Goal: Task Accomplishment & Management: Use online tool/utility

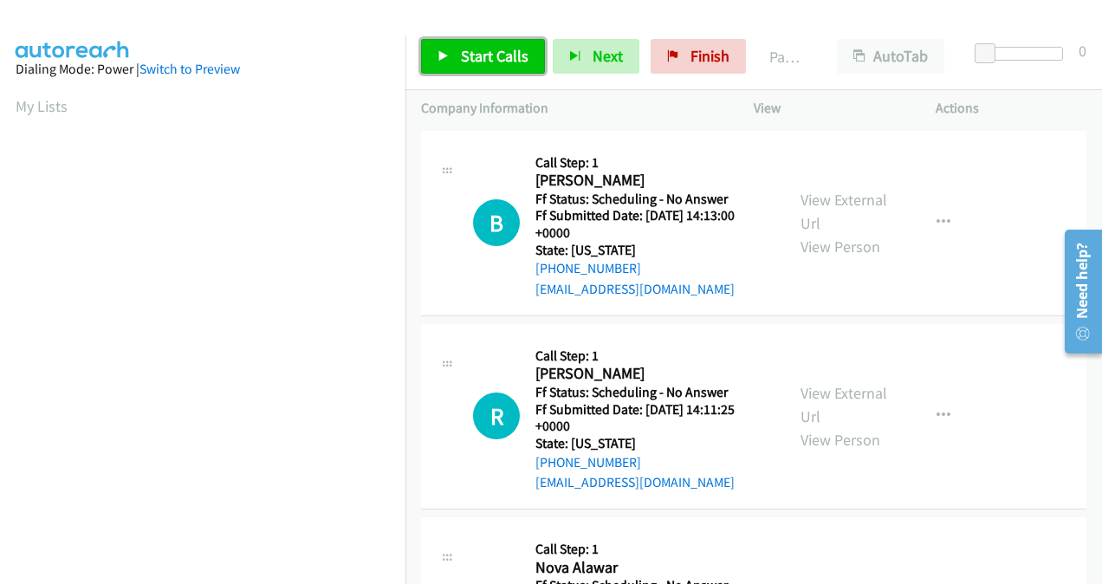
click at [483, 63] on span "Start Calls" at bounding box center [495, 56] width 68 height 20
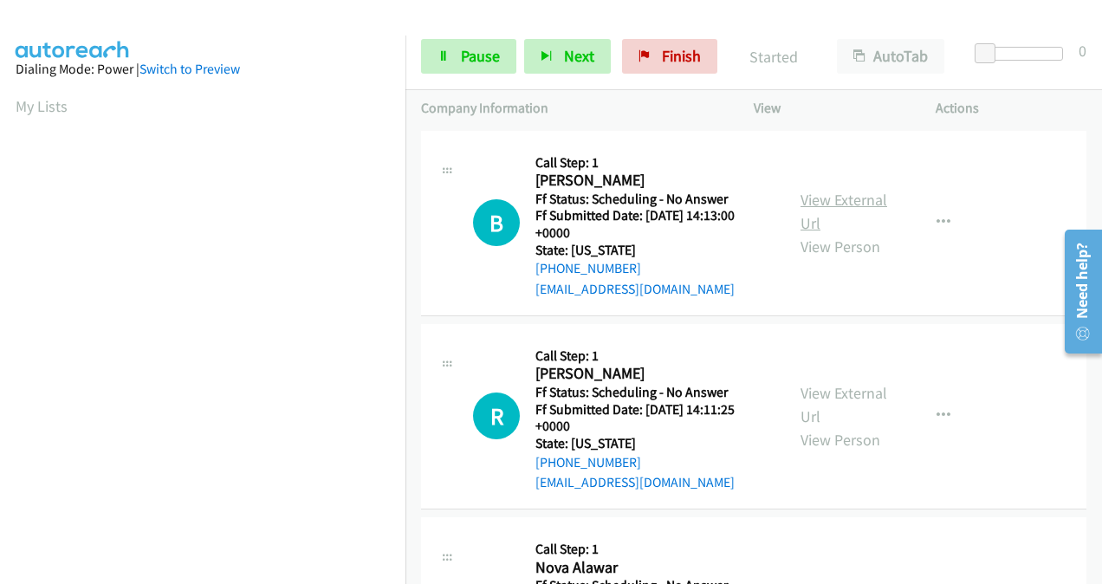
click at [811, 208] on link "View External Url" at bounding box center [844, 211] width 87 height 43
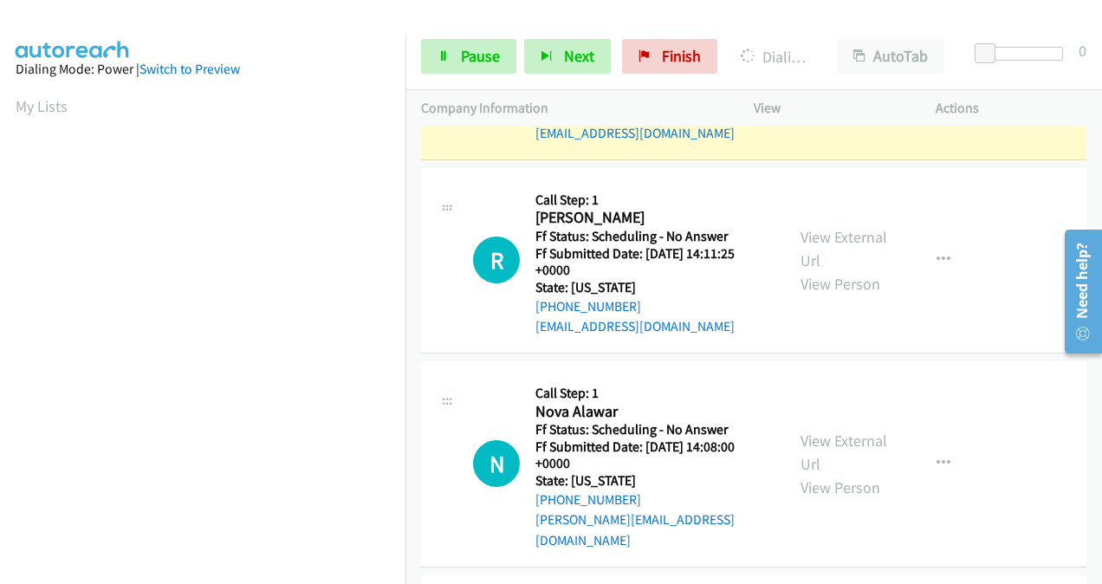
scroll to position [173, 0]
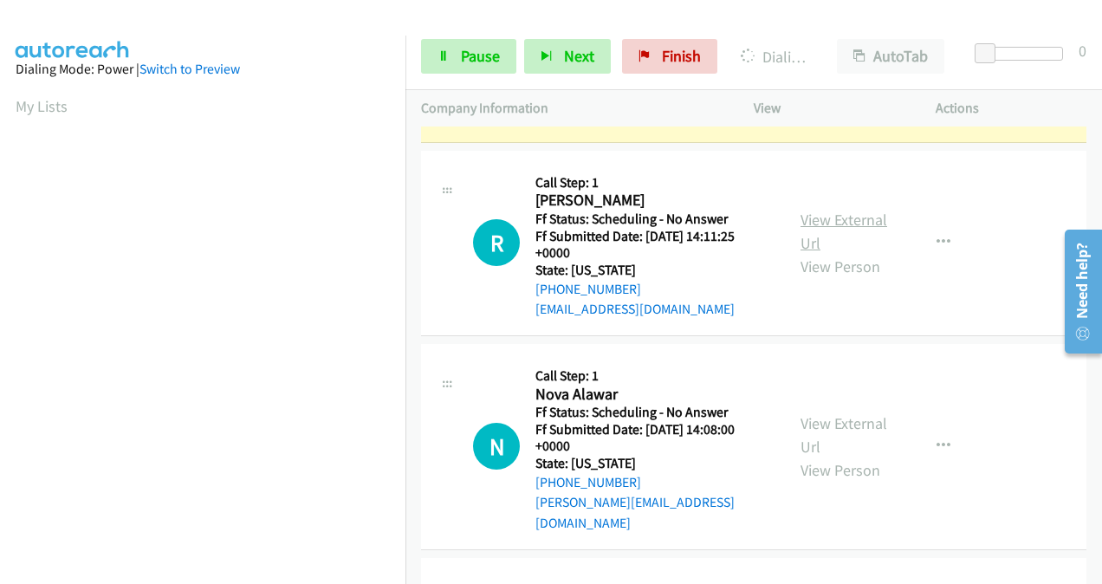
click at [801, 216] on link "View External Url" at bounding box center [844, 231] width 87 height 43
click at [808, 416] on link "View External Url" at bounding box center [844, 434] width 87 height 43
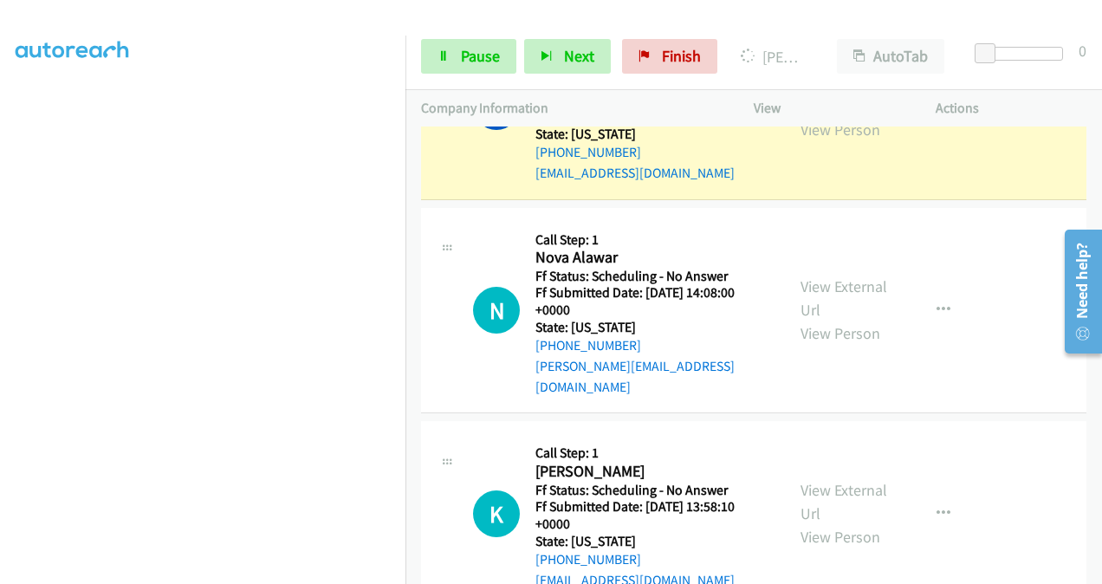
scroll to position [520, 0]
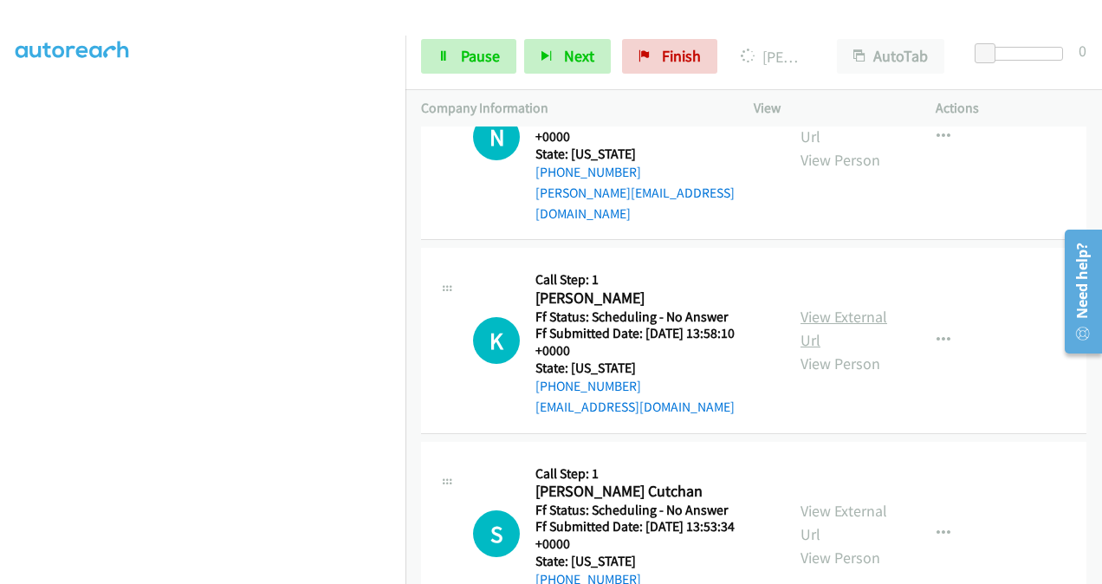
click at [809, 307] on link "View External Url" at bounding box center [844, 328] width 87 height 43
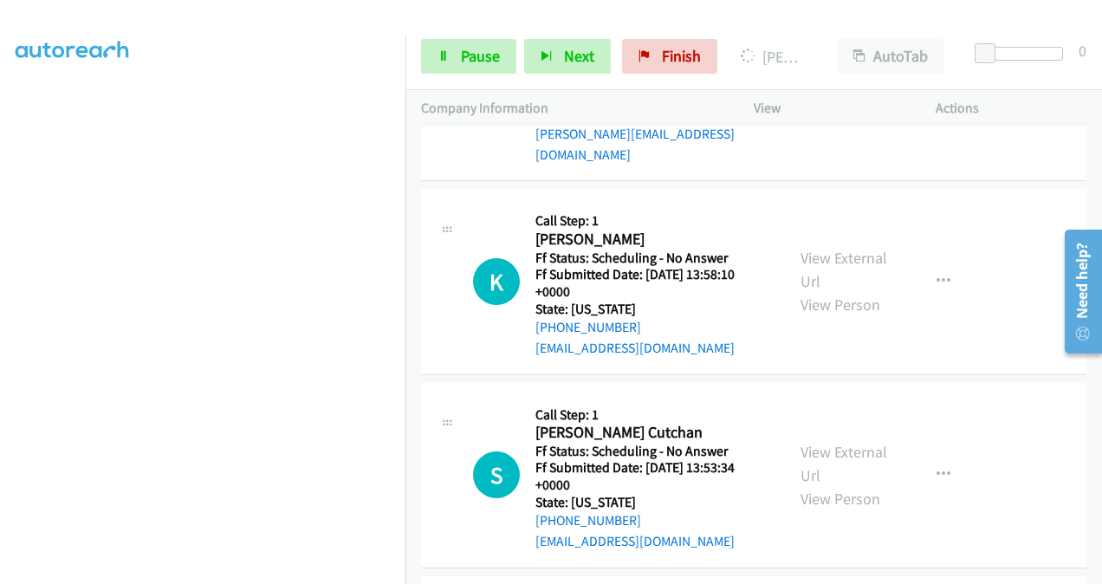
scroll to position [606, 0]
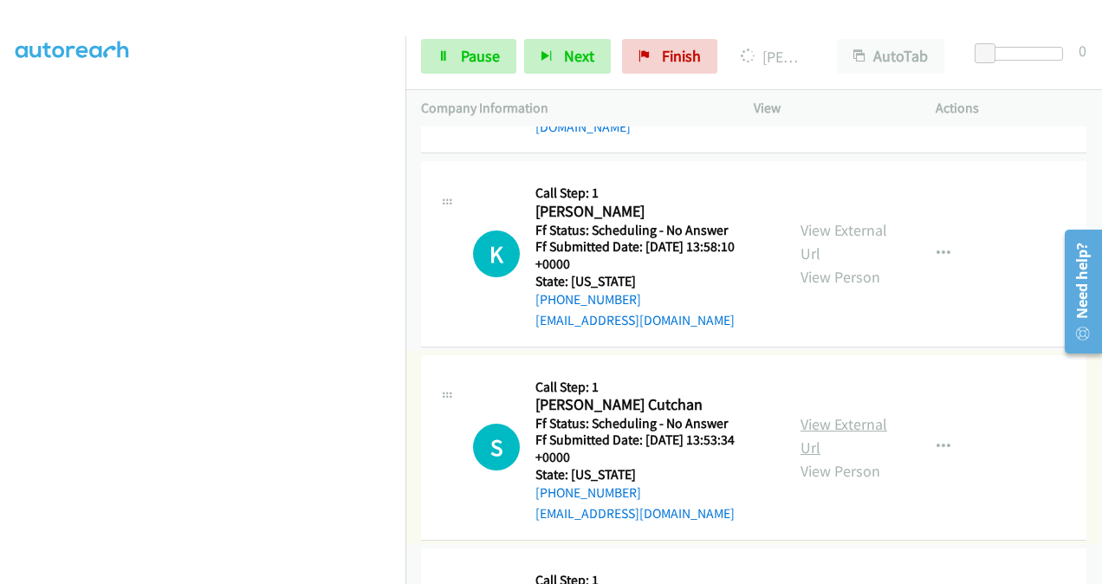
click at [811, 414] on link "View External Url" at bounding box center [844, 435] width 87 height 43
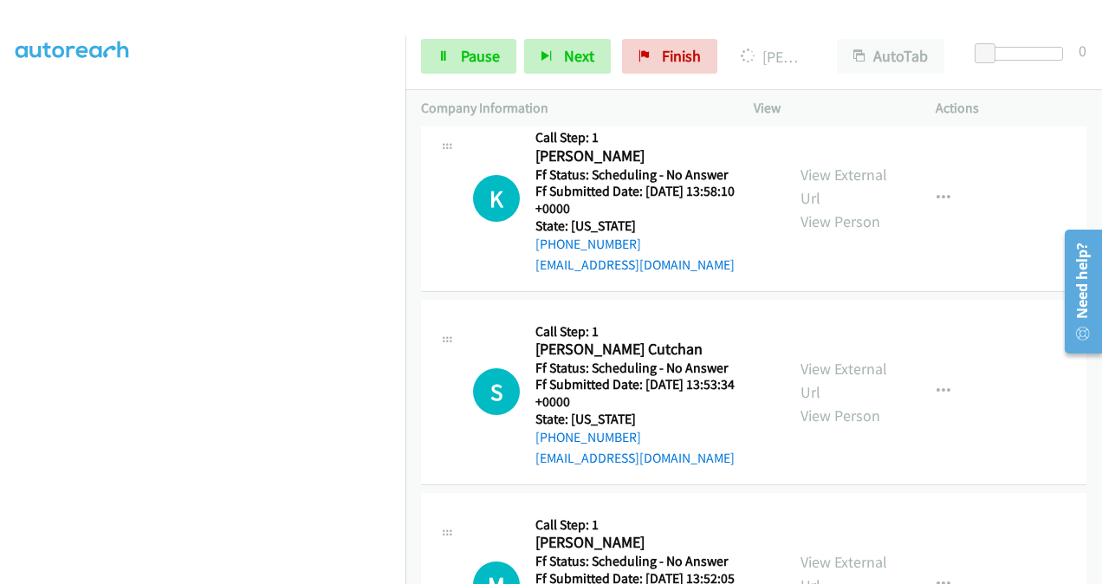
scroll to position [780, 0]
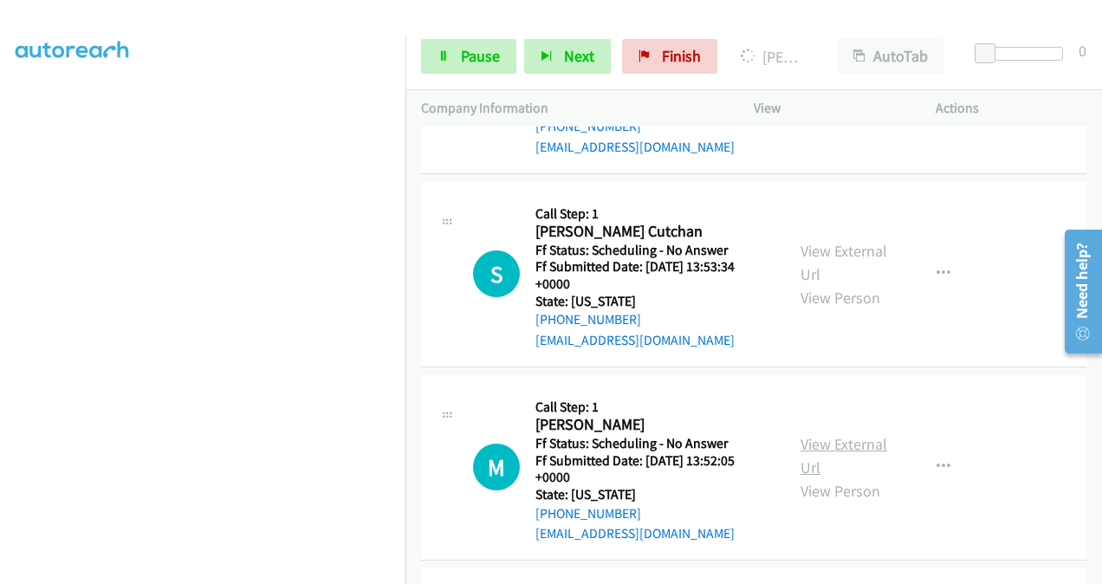
click at [818, 434] on link "View External Url" at bounding box center [844, 455] width 87 height 43
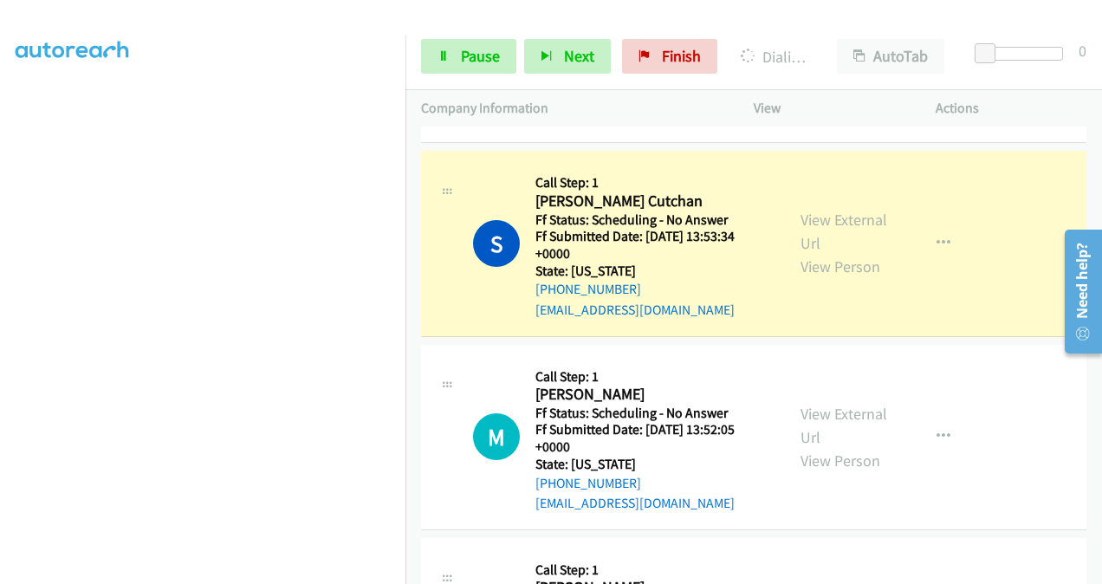
scroll to position [1181, 0]
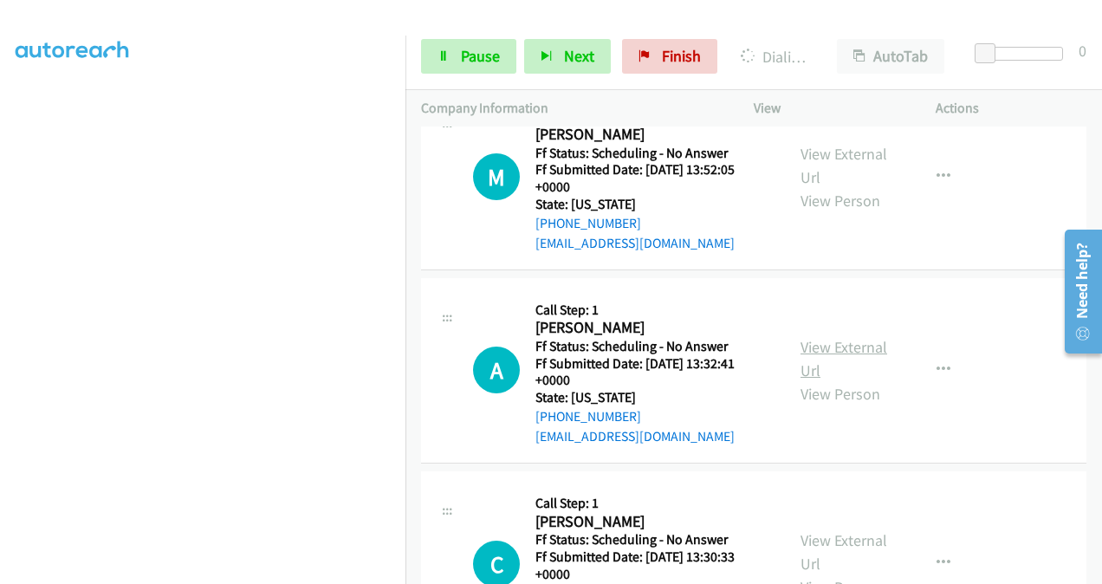
click at [801, 337] on link "View External Url" at bounding box center [844, 358] width 87 height 43
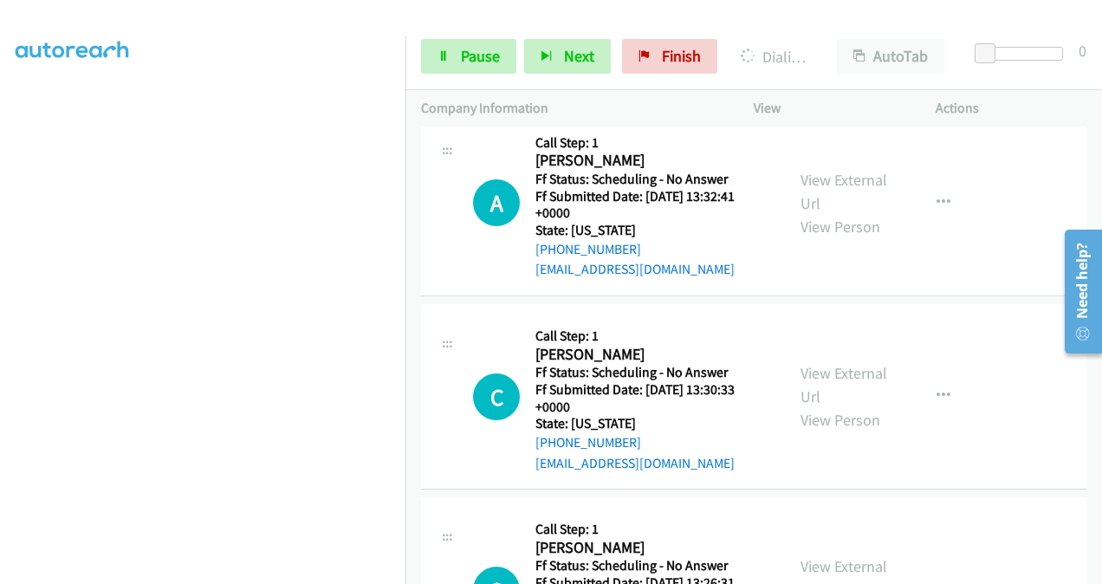
scroll to position [1354, 0]
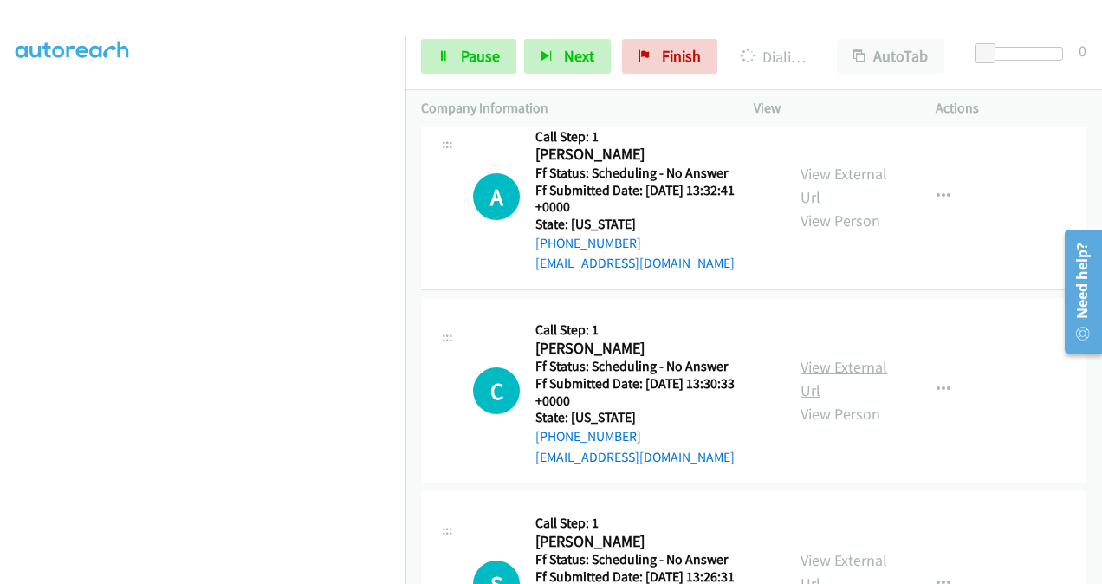
click at [812, 357] on link "View External Url" at bounding box center [844, 378] width 87 height 43
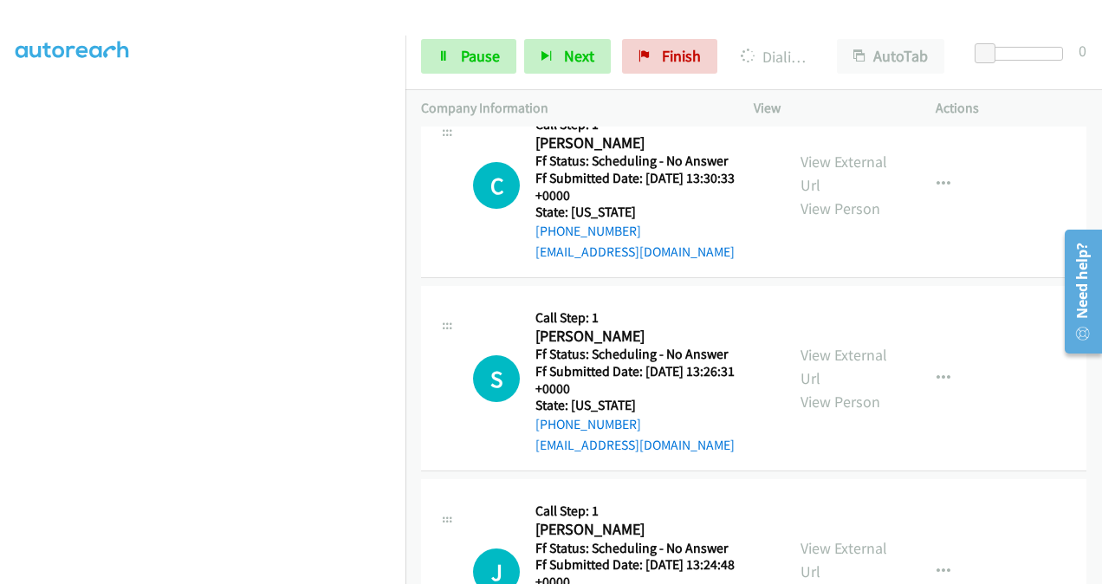
scroll to position [1614, 0]
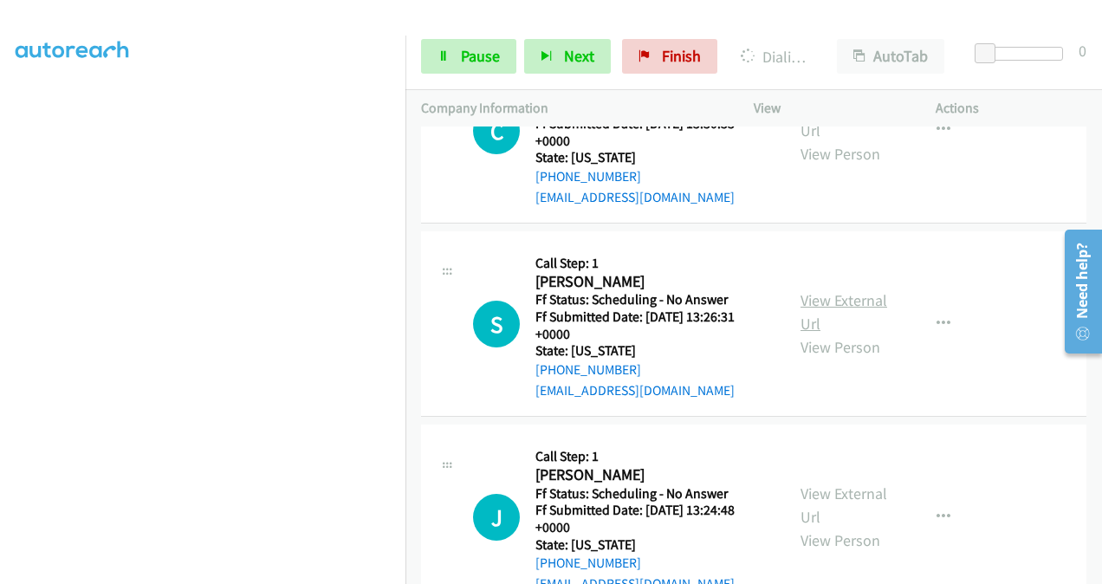
click at [814, 290] on link "View External Url" at bounding box center [844, 311] width 87 height 43
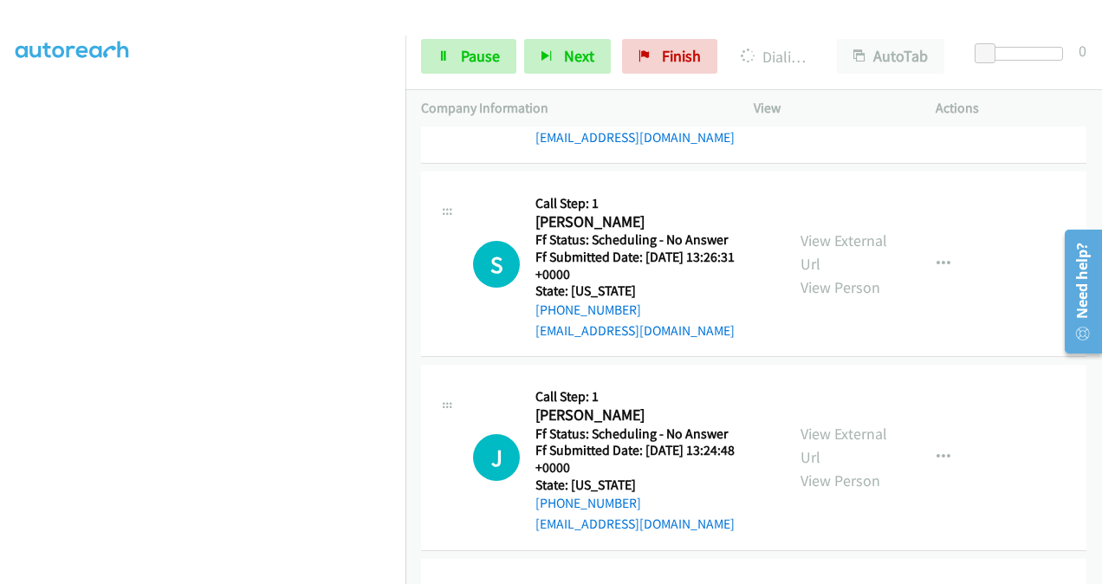
scroll to position [1701, 0]
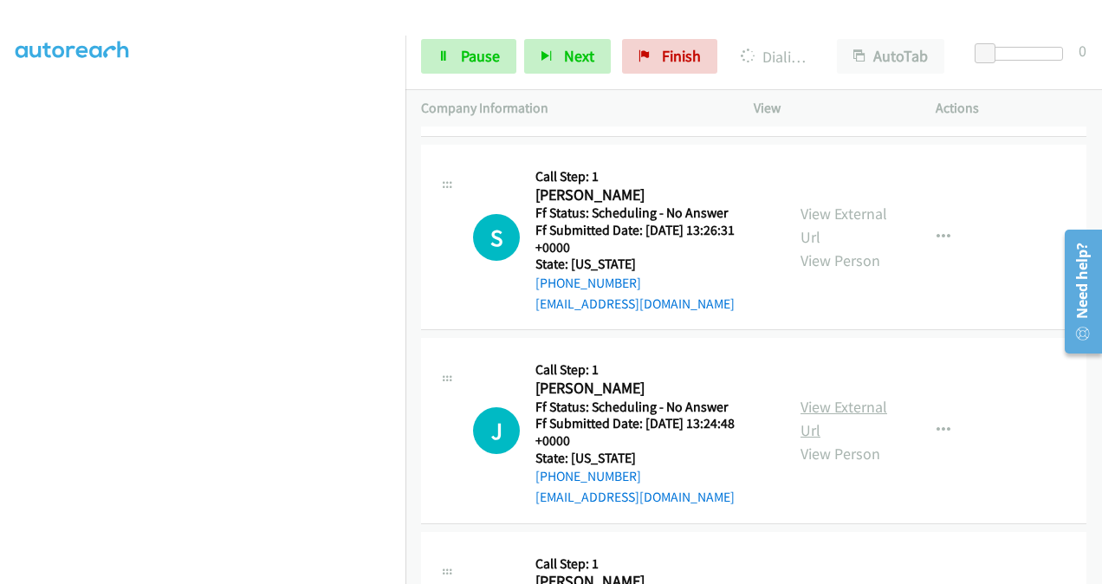
click at [807, 397] on link "View External Url" at bounding box center [844, 418] width 87 height 43
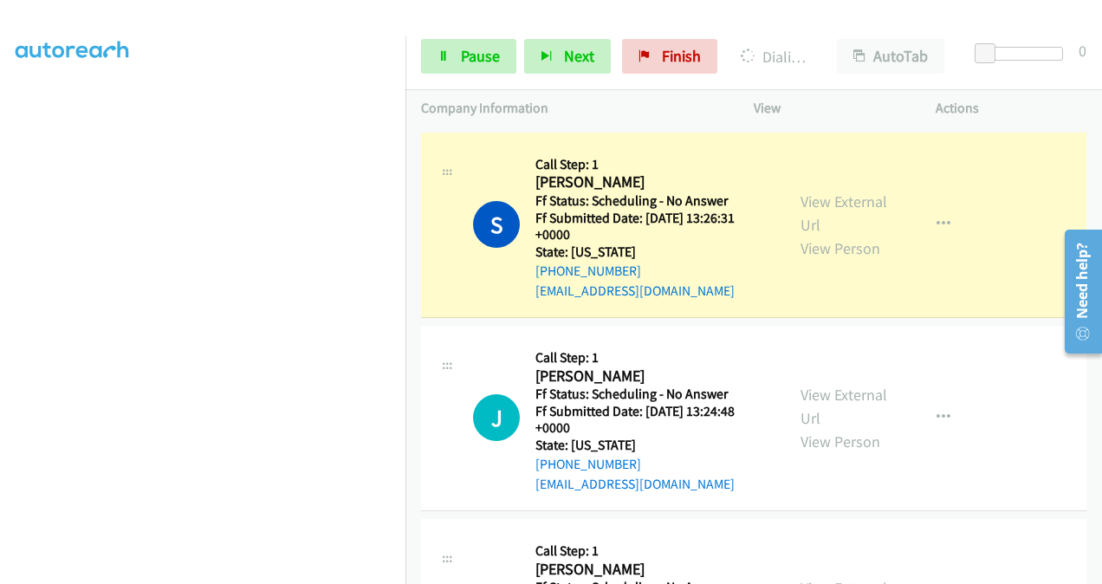
scroll to position [1948, 0]
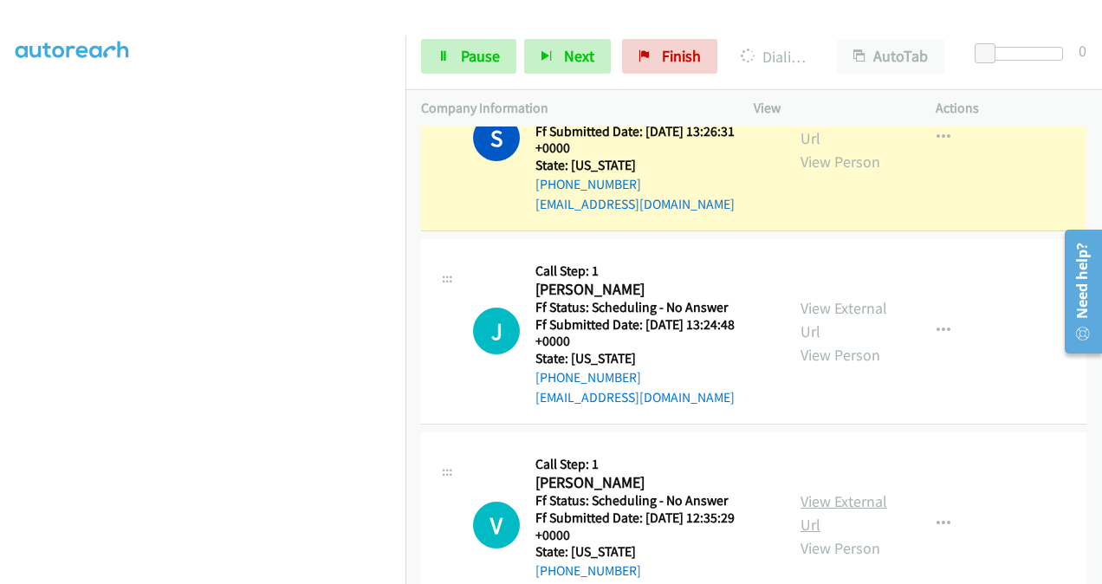
click at [806, 491] on link "View External Url" at bounding box center [844, 512] width 87 height 43
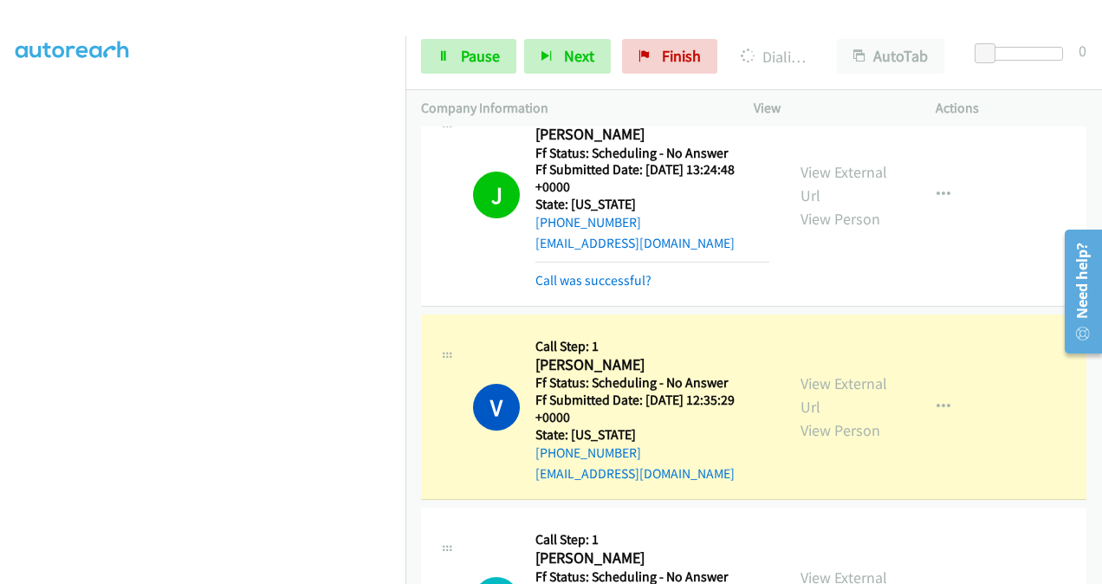
scroll to position [2312, 0]
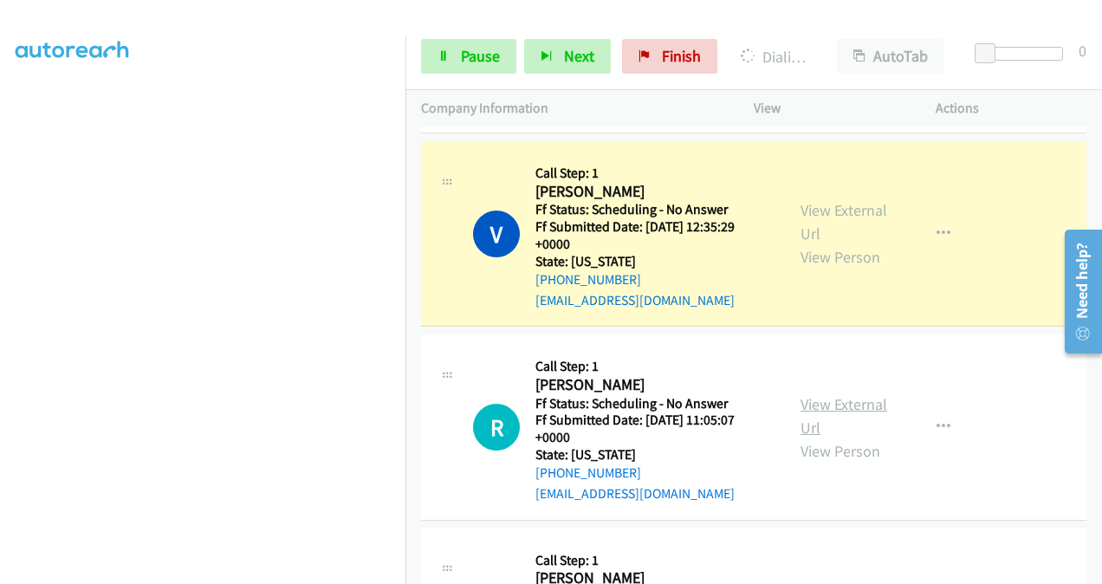
click at [814, 394] on link "View External Url" at bounding box center [844, 415] width 87 height 43
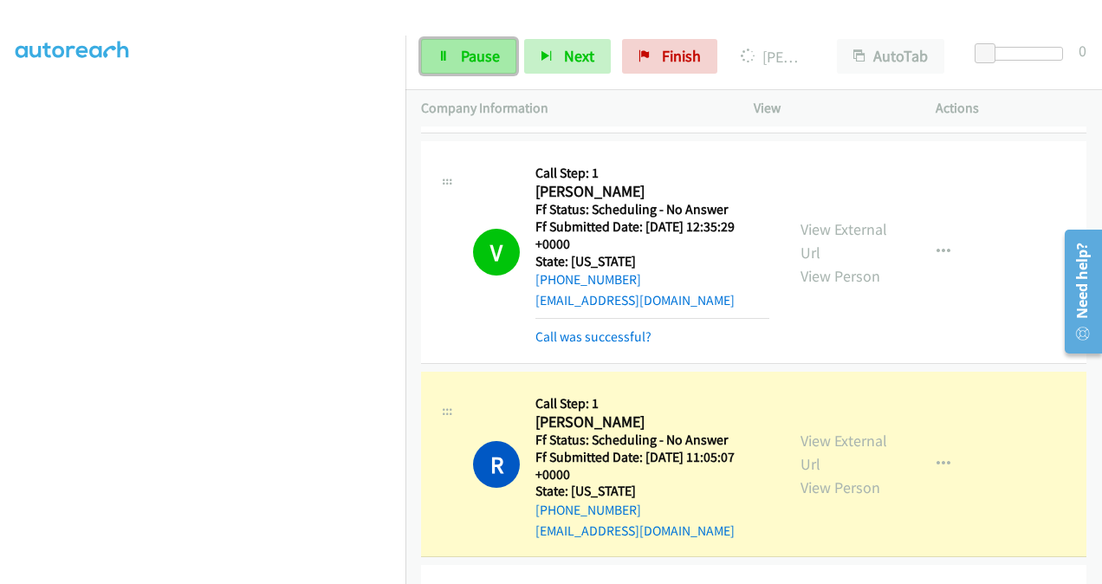
click at [483, 55] on span "Pause" at bounding box center [480, 56] width 39 height 20
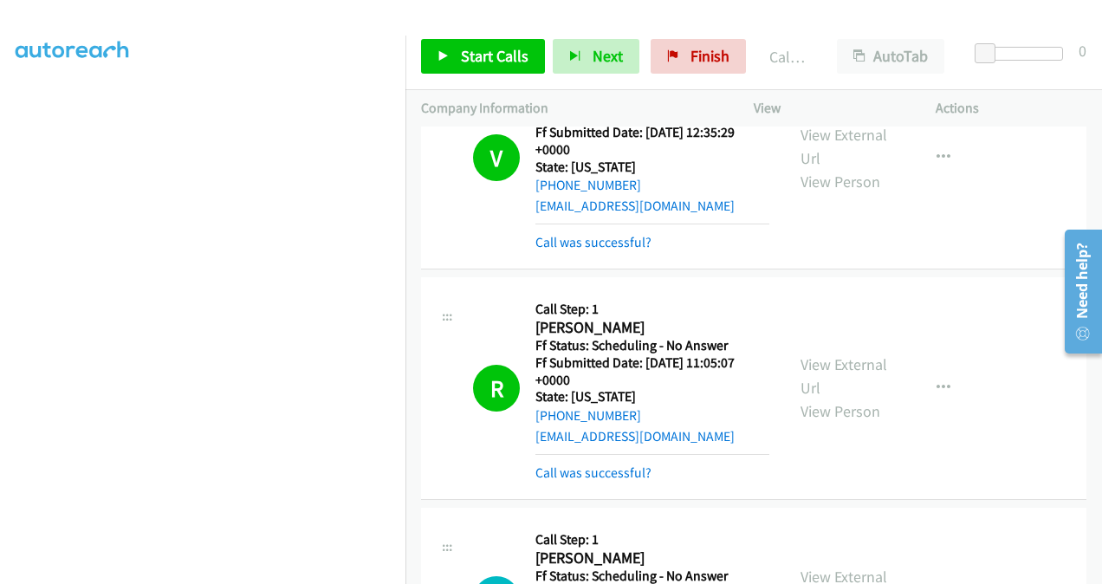
scroll to position [2486, 0]
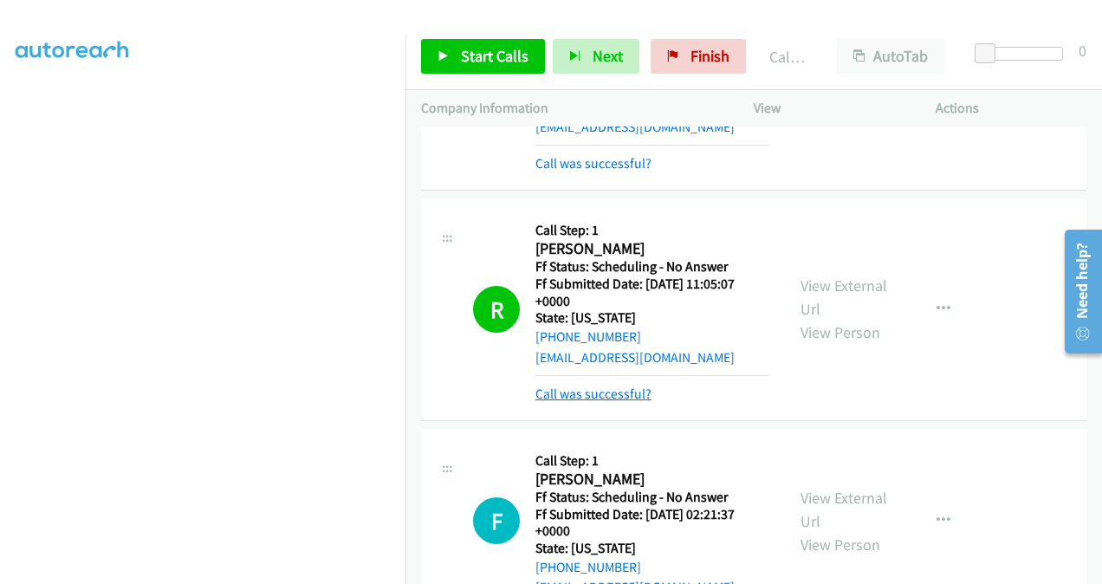
click at [606, 386] on link "Call was successful?" at bounding box center [593, 394] width 116 height 16
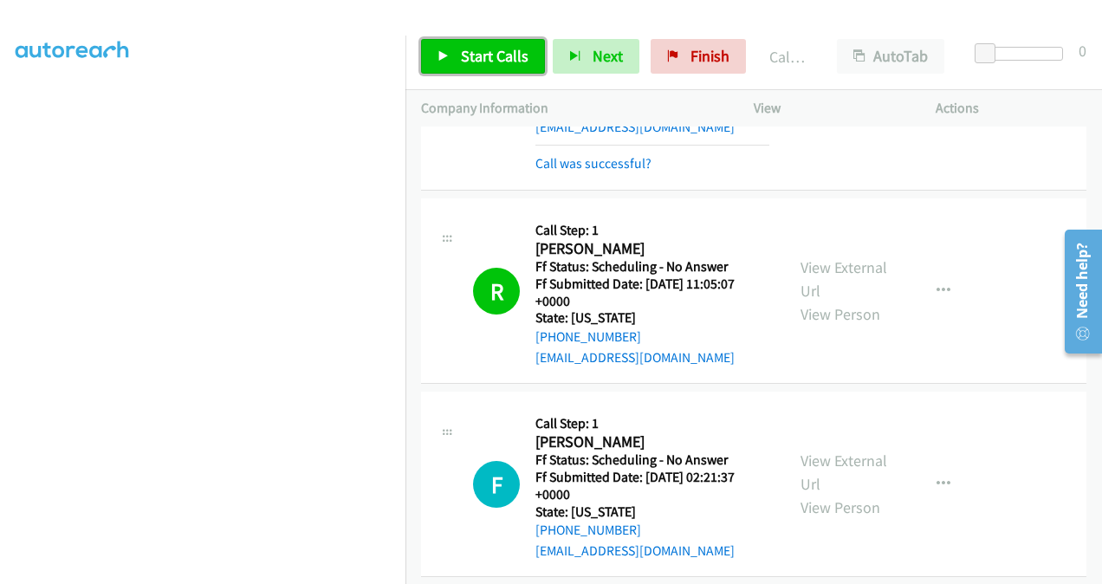
click at [499, 46] on span "Start Calls" at bounding box center [495, 56] width 68 height 20
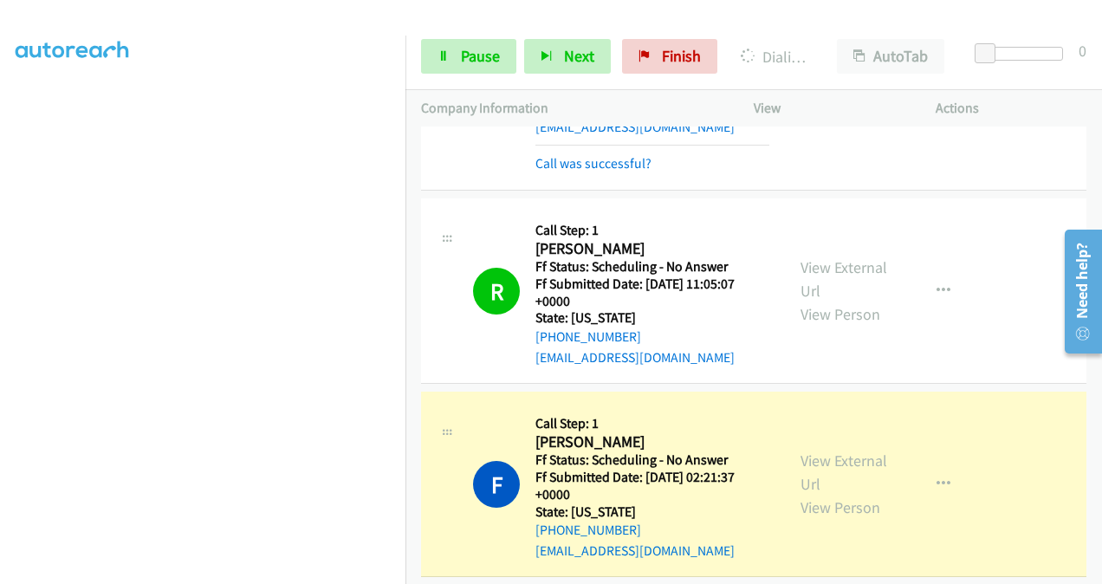
scroll to position [2659, 0]
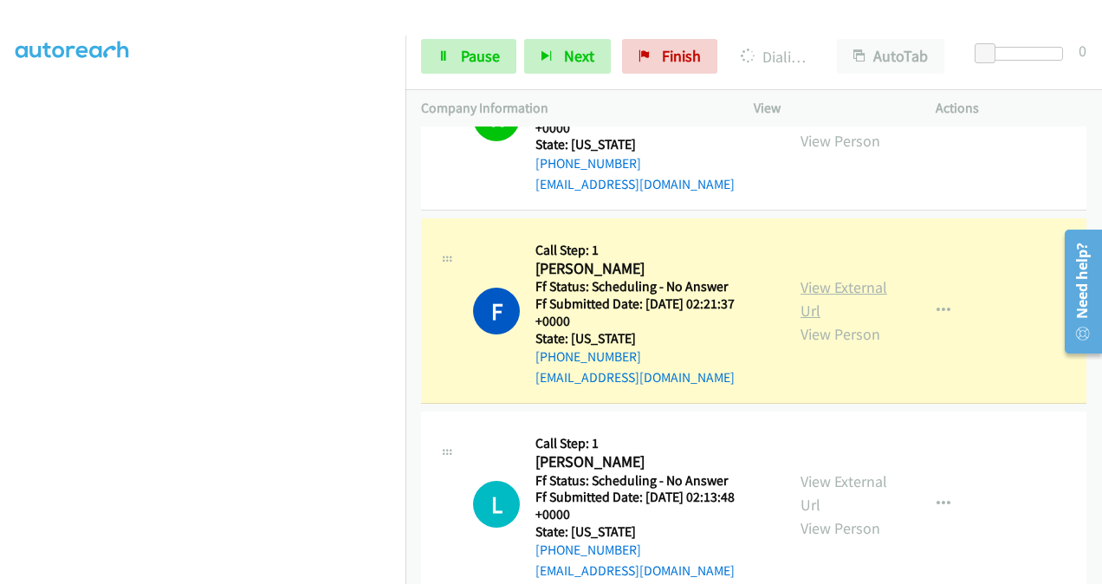
click at [809, 277] on link "View External Url" at bounding box center [844, 298] width 87 height 43
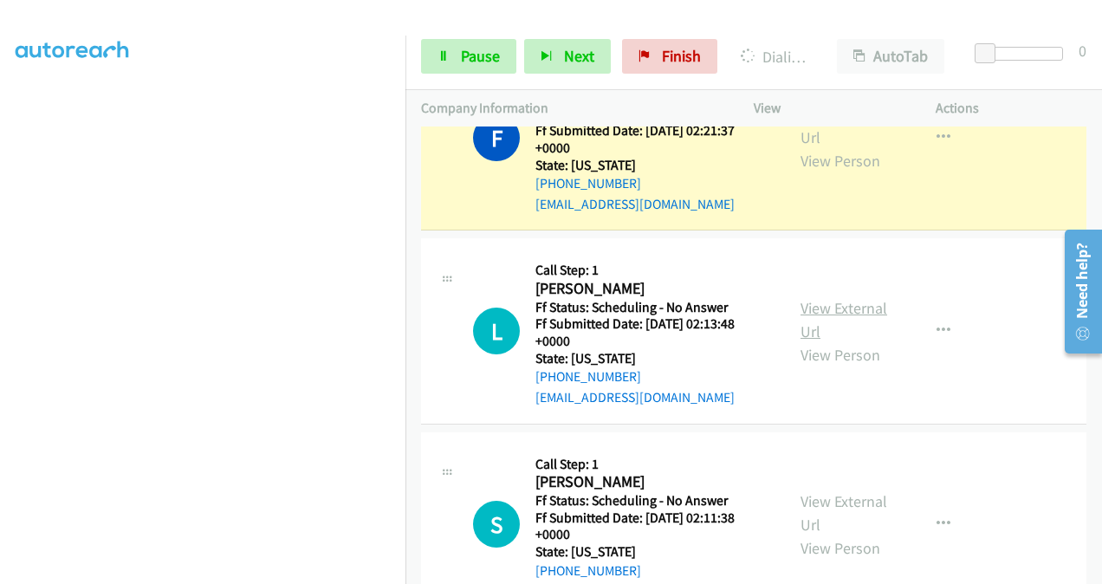
click at [804, 298] on link "View External Url" at bounding box center [844, 319] width 87 height 43
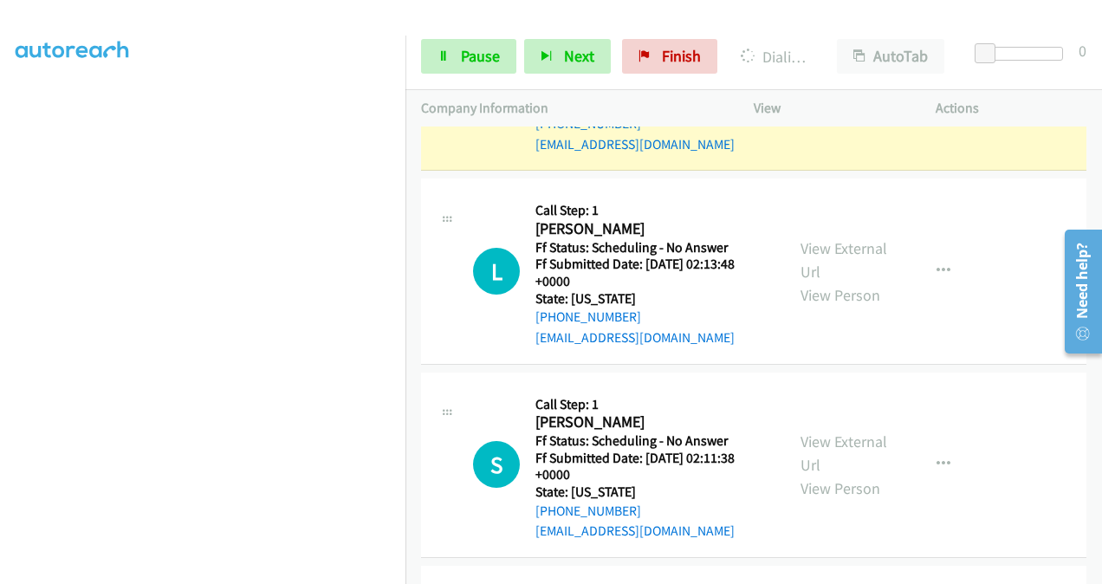
scroll to position [2919, 0]
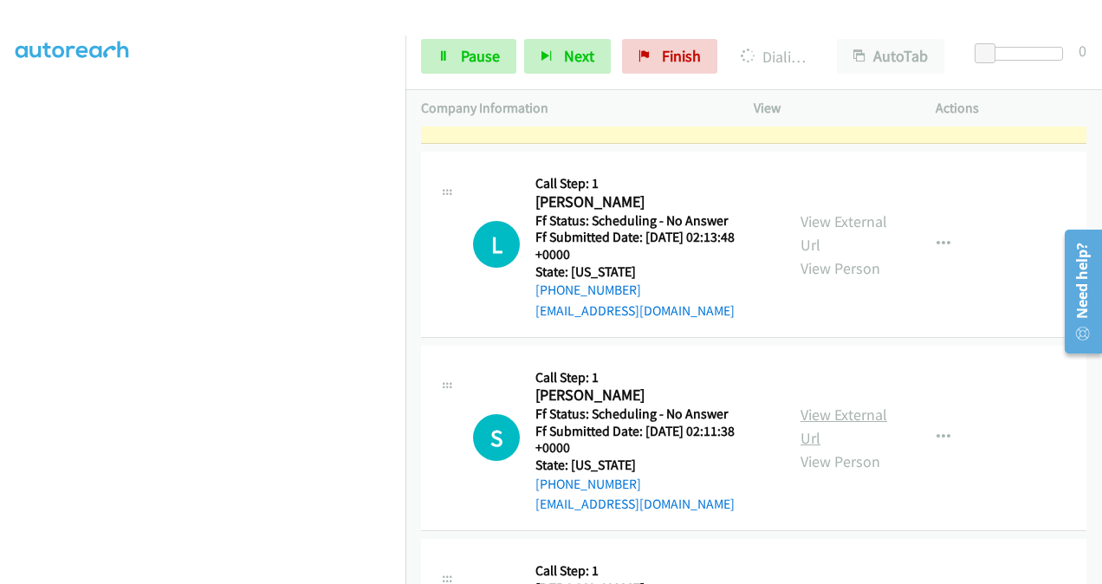
click at [813, 405] on link "View External Url" at bounding box center [844, 426] width 87 height 43
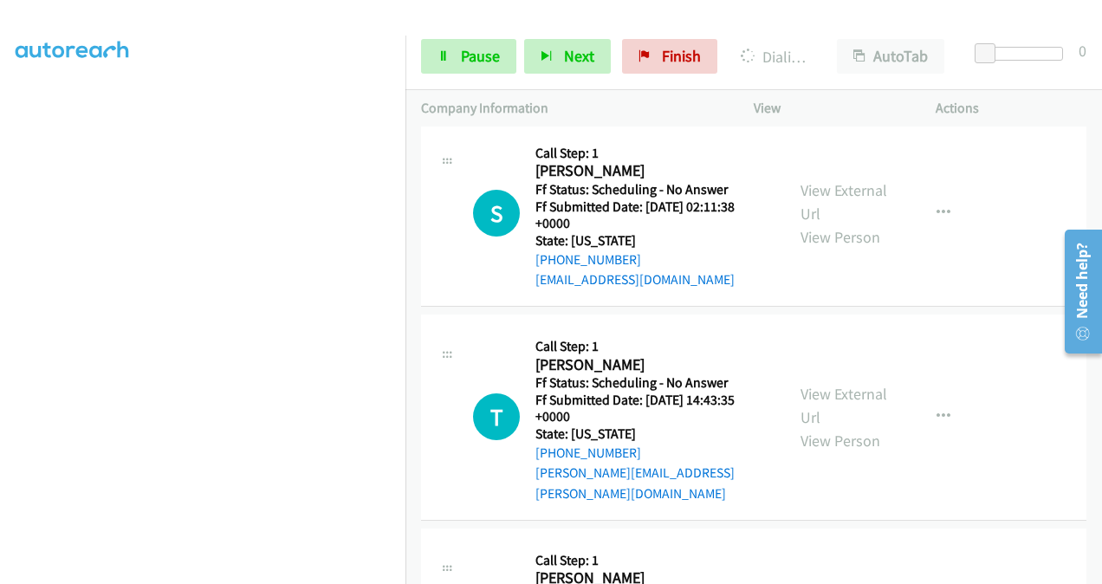
scroll to position [3179, 0]
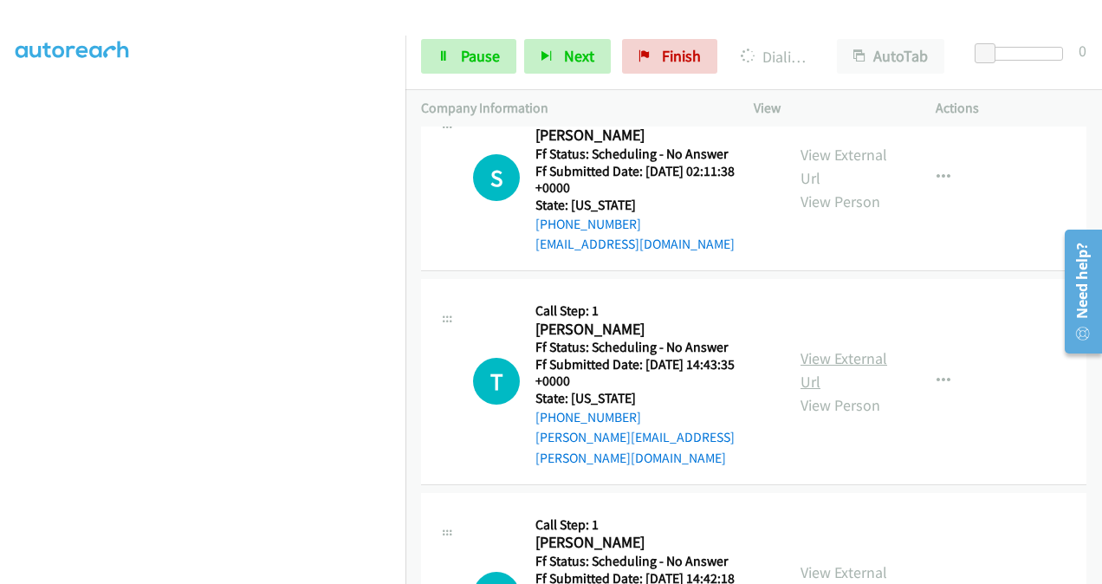
click at [801, 348] on link "View External Url" at bounding box center [844, 369] width 87 height 43
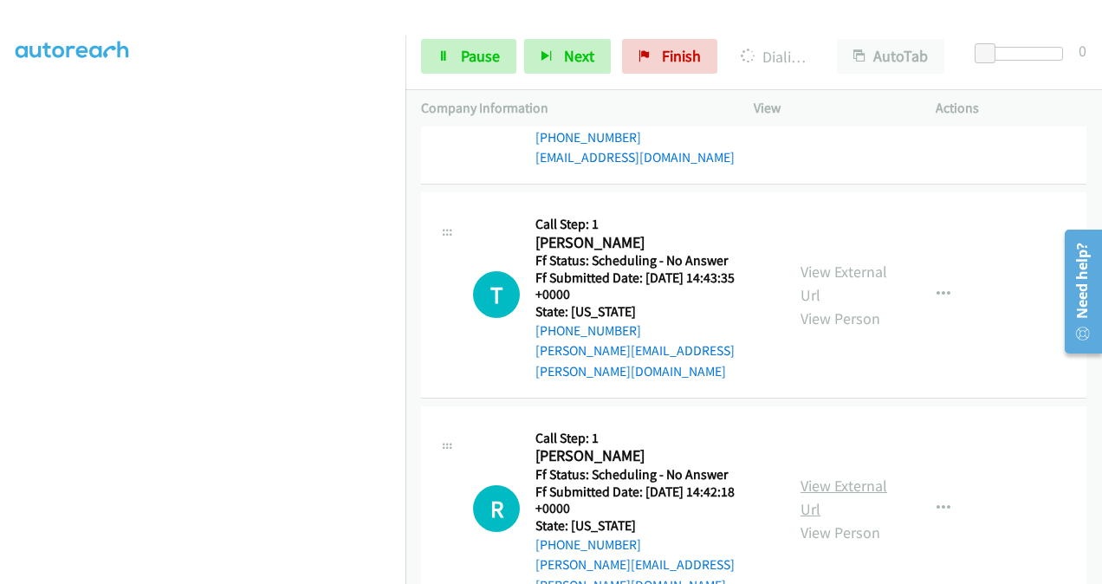
click at [813, 476] on link "View External Url" at bounding box center [844, 497] width 87 height 43
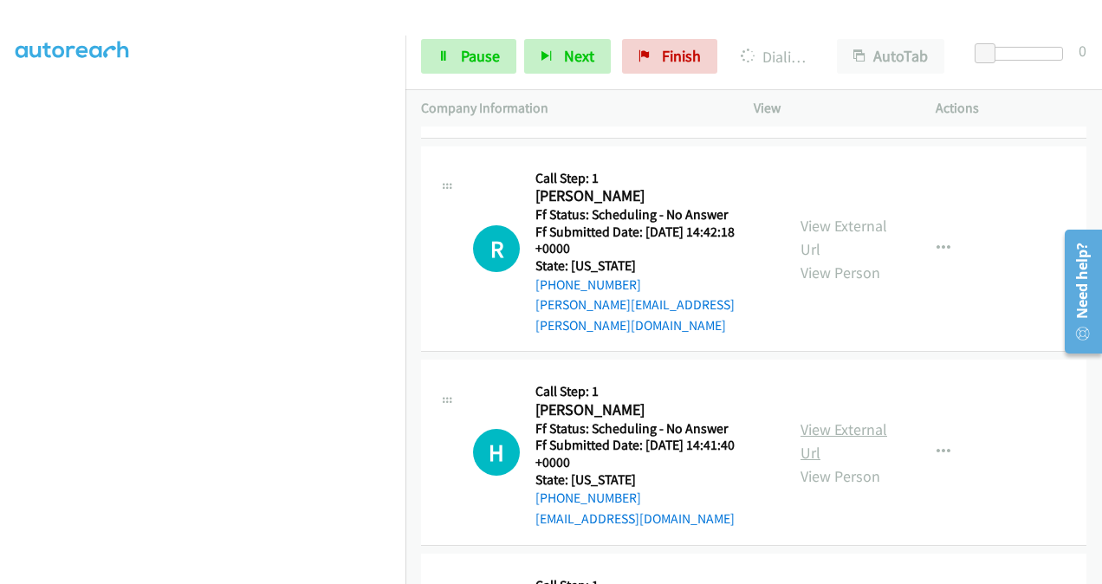
click at [814, 419] on link "View External Url" at bounding box center [844, 440] width 87 height 43
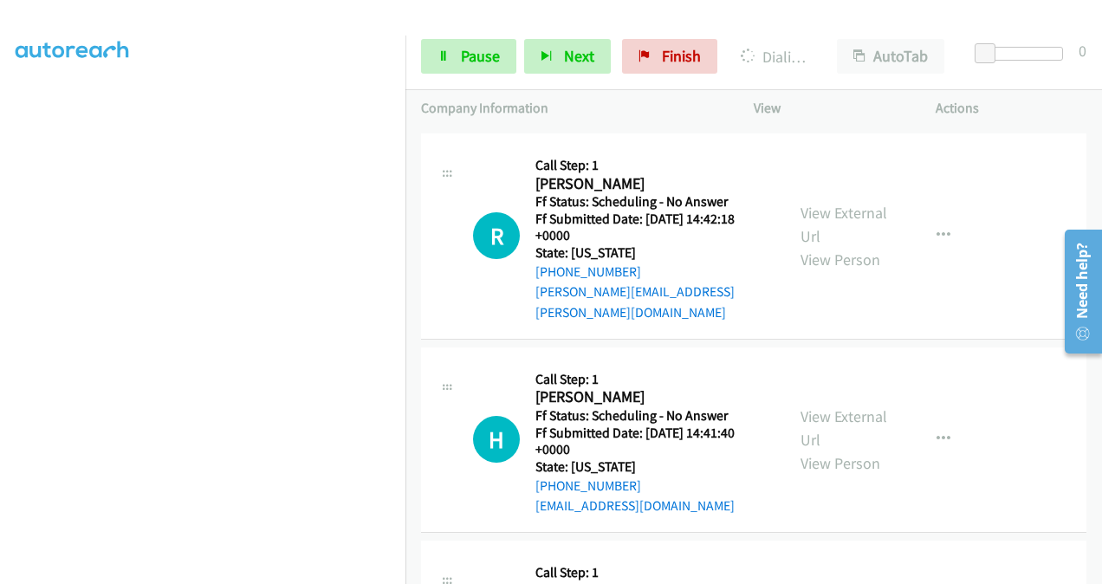
scroll to position [3698, 0]
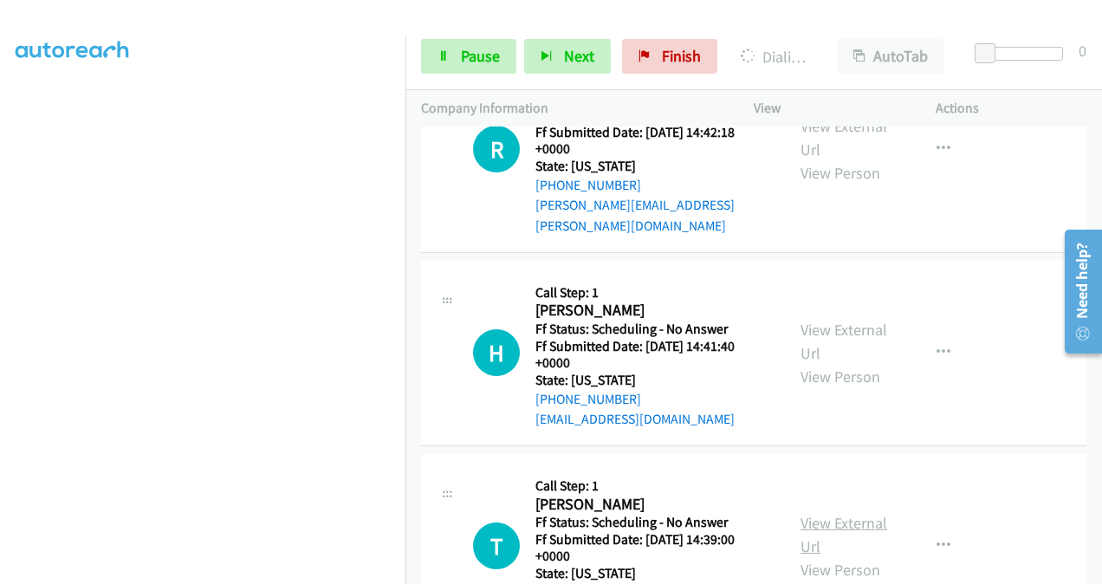
click at [814, 513] on link "View External Url" at bounding box center [844, 534] width 87 height 43
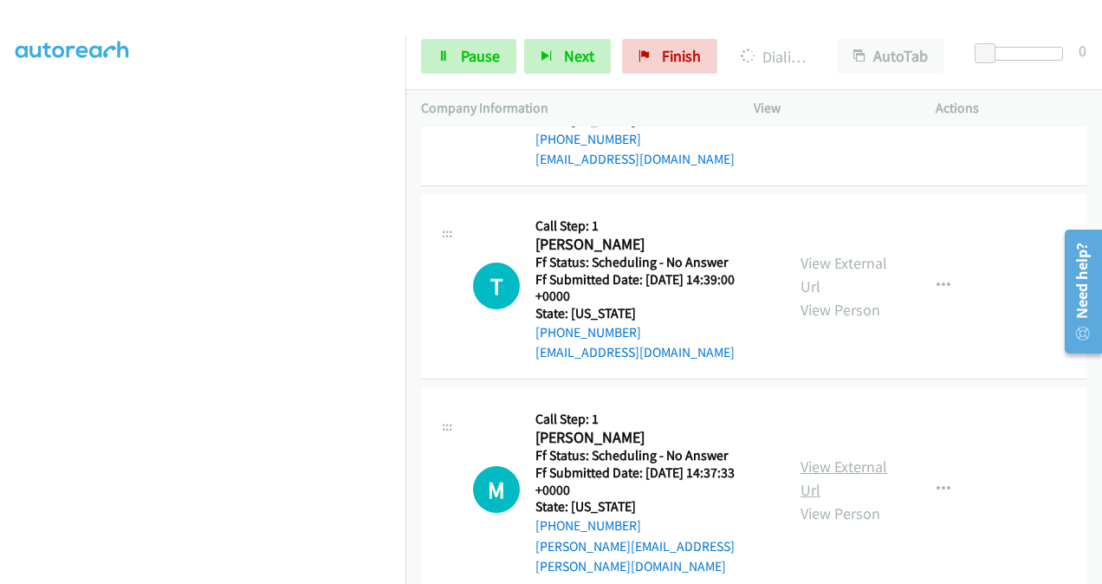
click at [805, 457] on link "View External Url" at bounding box center [844, 478] width 87 height 43
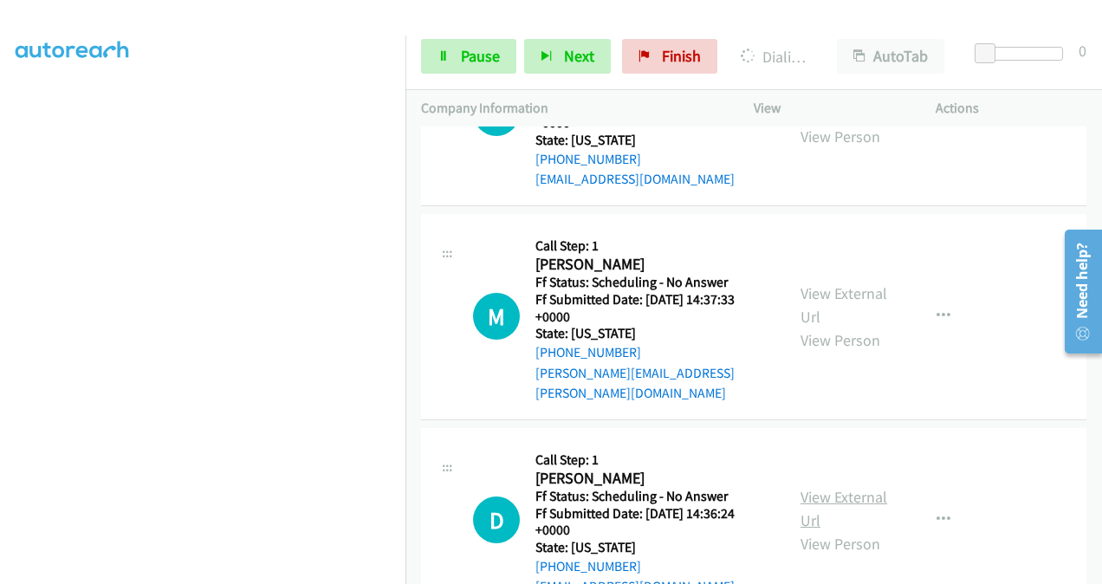
click at [811, 487] on link "View External Url" at bounding box center [844, 508] width 87 height 43
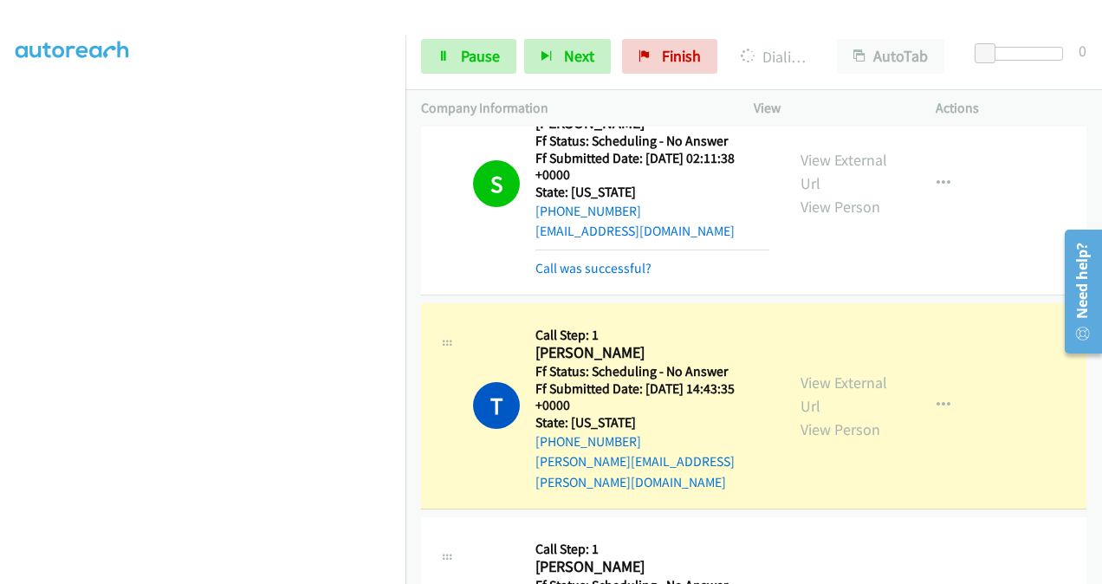
scroll to position [3283, 0]
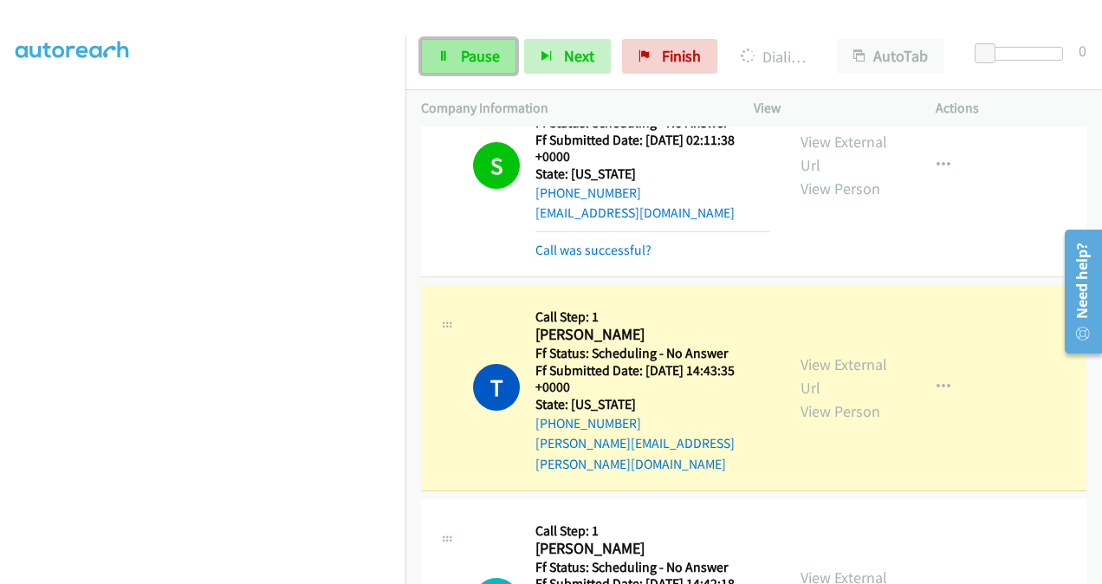
click at [478, 61] on span "Pause" at bounding box center [480, 56] width 39 height 20
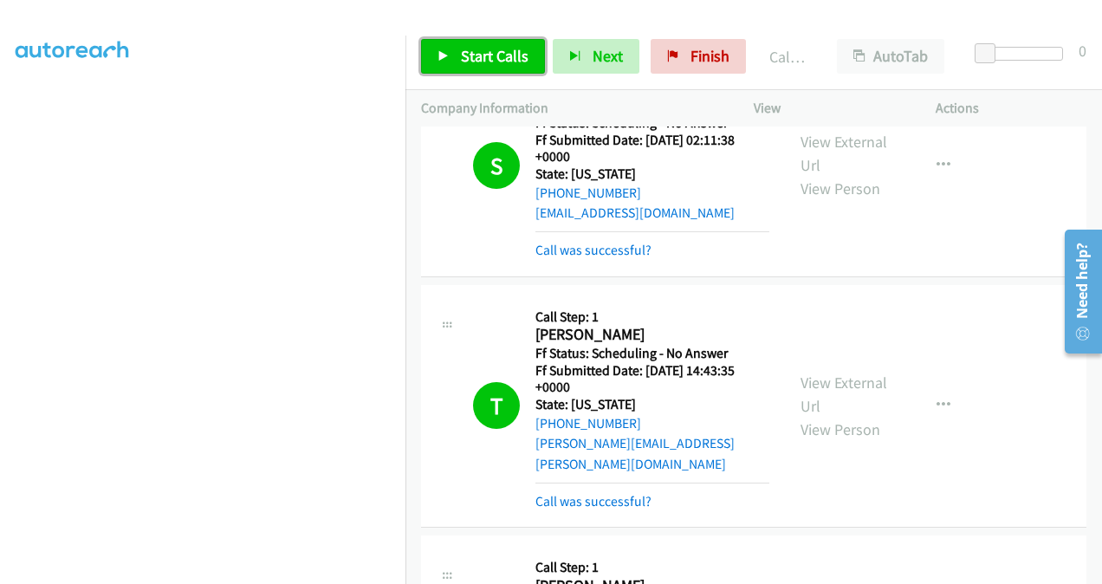
click at [481, 49] on span "Start Calls" at bounding box center [495, 56] width 68 height 20
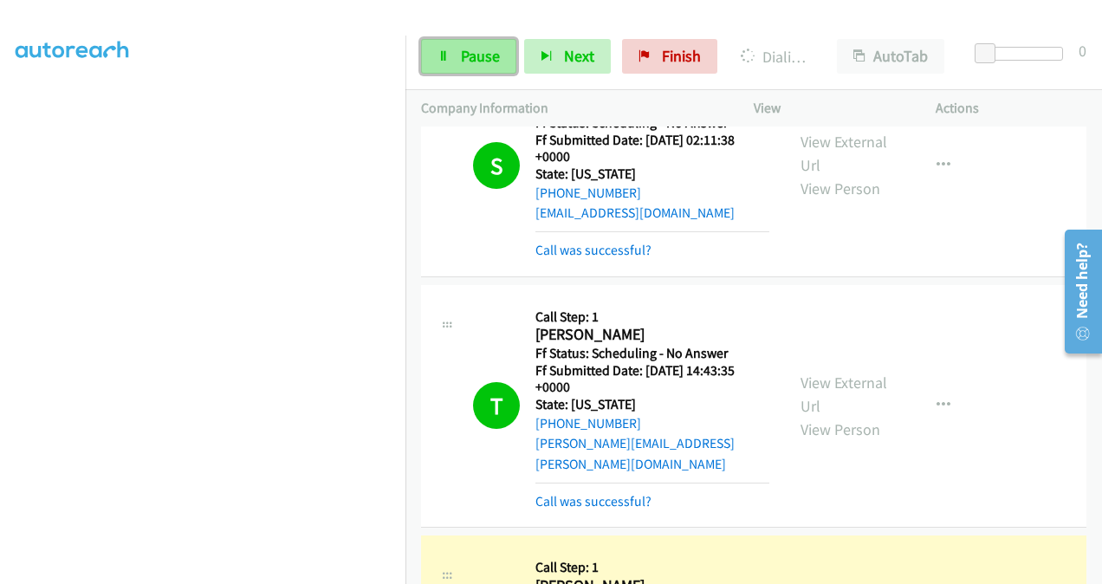
click at [461, 55] on span "Pause" at bounding box center [480, 56] width 39 height 20
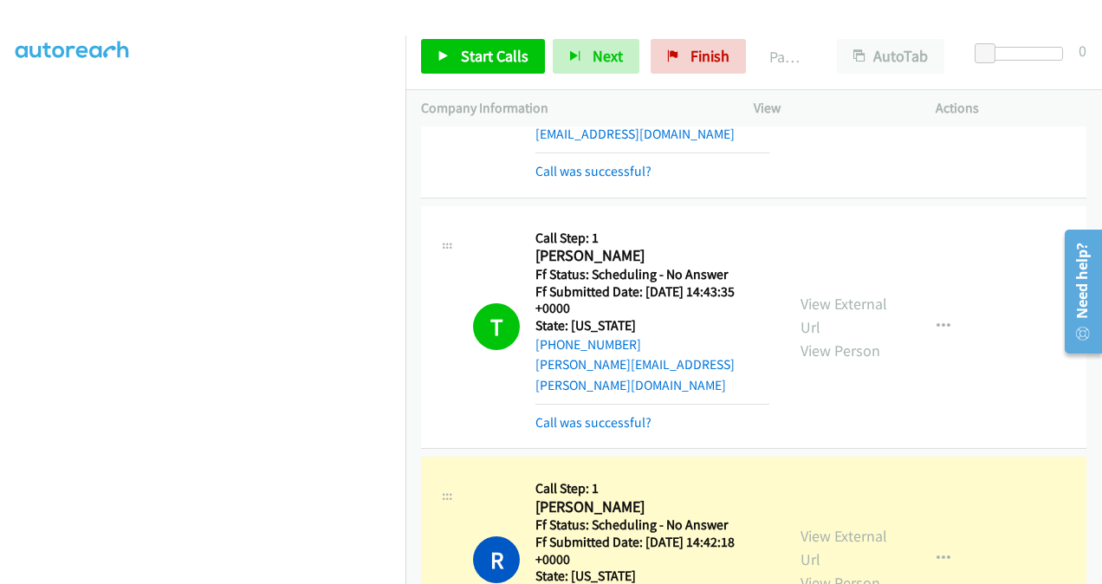
scroll to position [3457, 0]
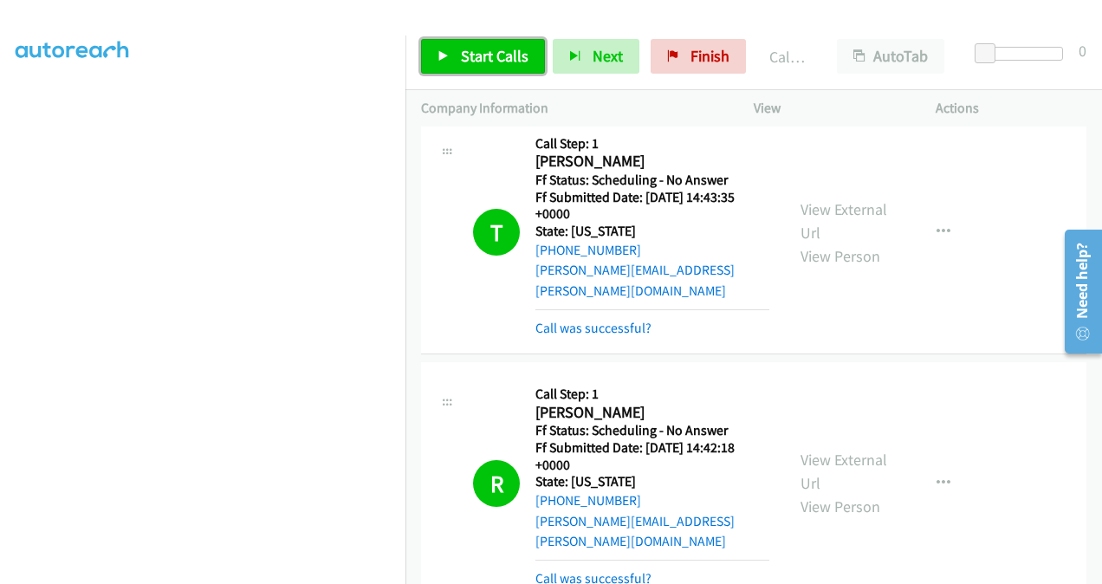
click at [489, 57] on span "Start Calls" at bounding box center [495, 56] width 68 height 20
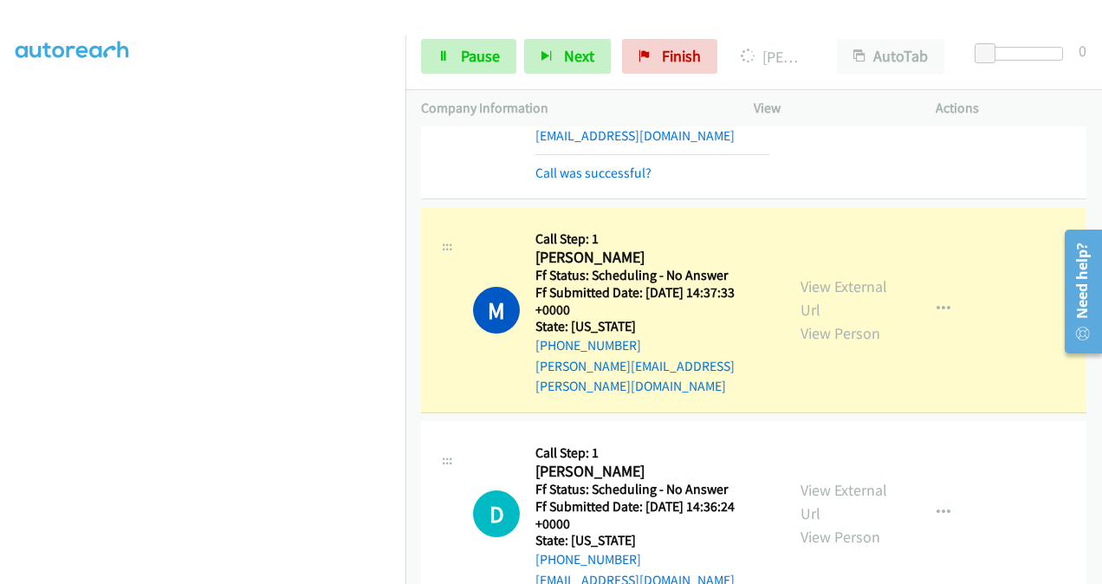
scroll to position [4496, 0]
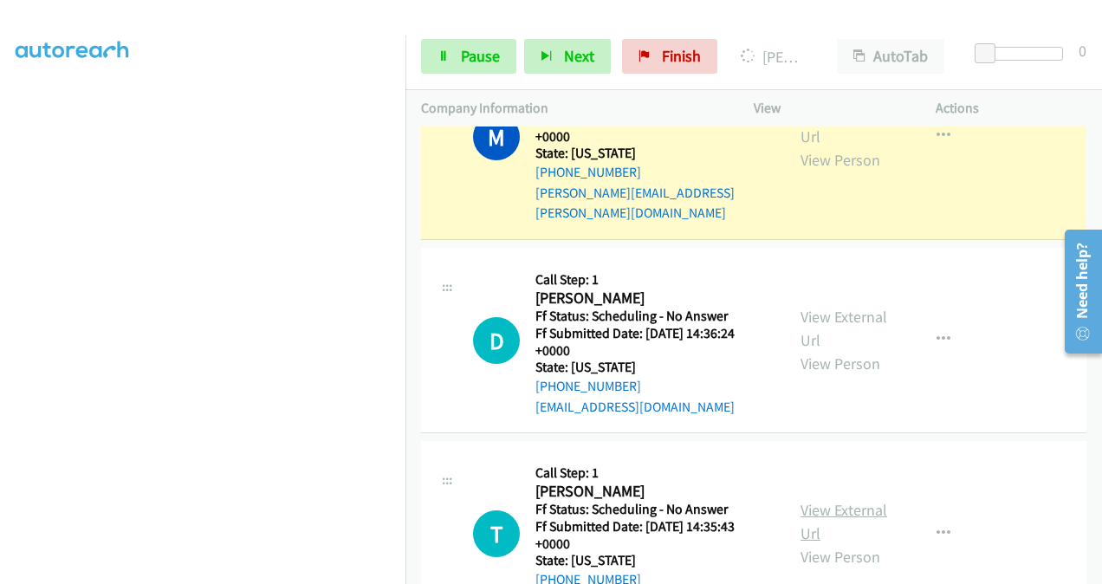
click at [812, 500] on link "View External Url" at bounding box center [844, 521] width 87 height 43
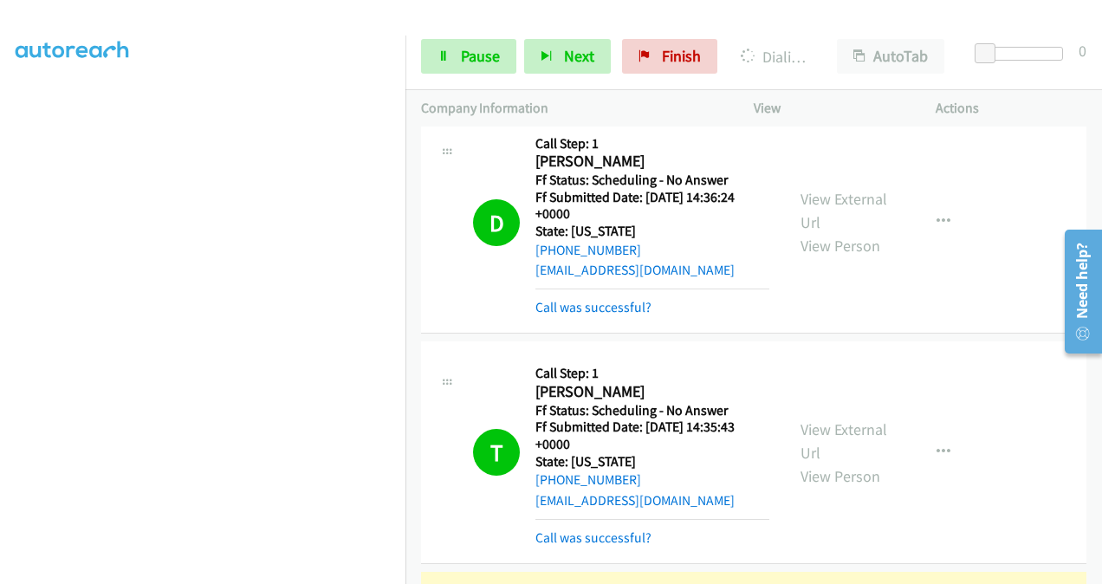
scroll to position [4930, 0]
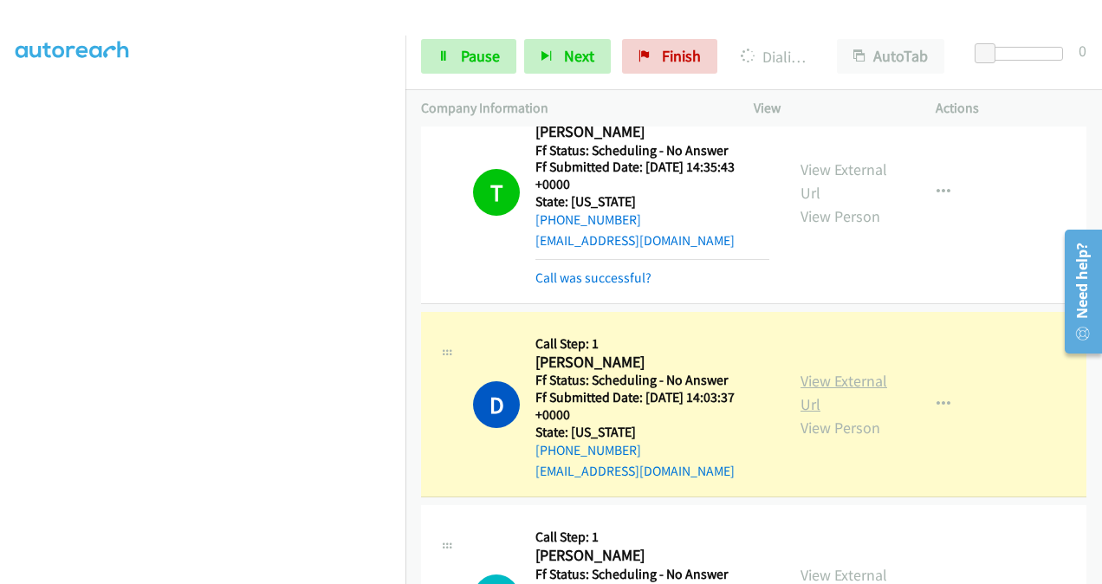
click at [802, 371] on link "View External Url" at bounding box center [844, 392] width 87 height 43
click at [478, 49] on span "Pause" at bounding box center [480, 56] width 39 height 20
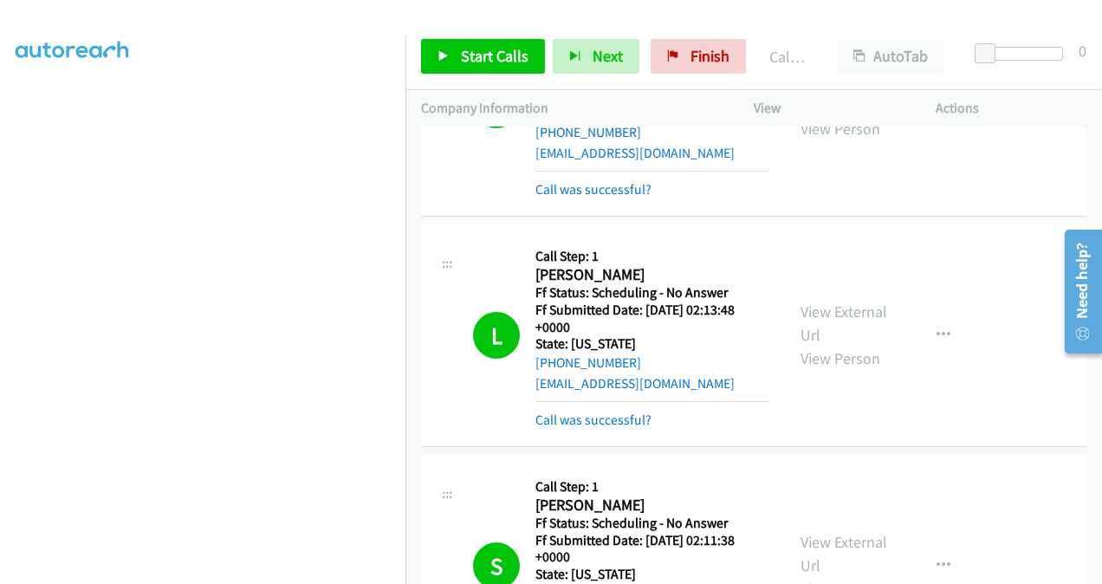
scroll to position [2677, 0]
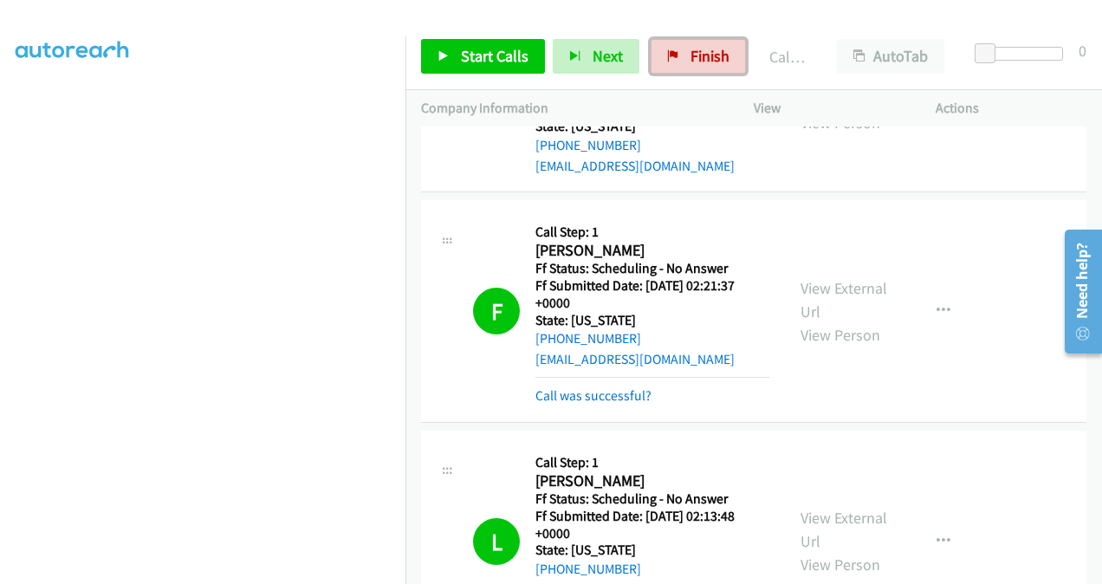
drag, startPoint x: 713, startPoint y: 52, endPoint x: 749, endPoint y: 29, distance: 42.5
click at [713, 52] on span "Finish" at bounding box center [709, 56] width 39 height 20
